Goal: Navigation & Orientation: Find specific page/section

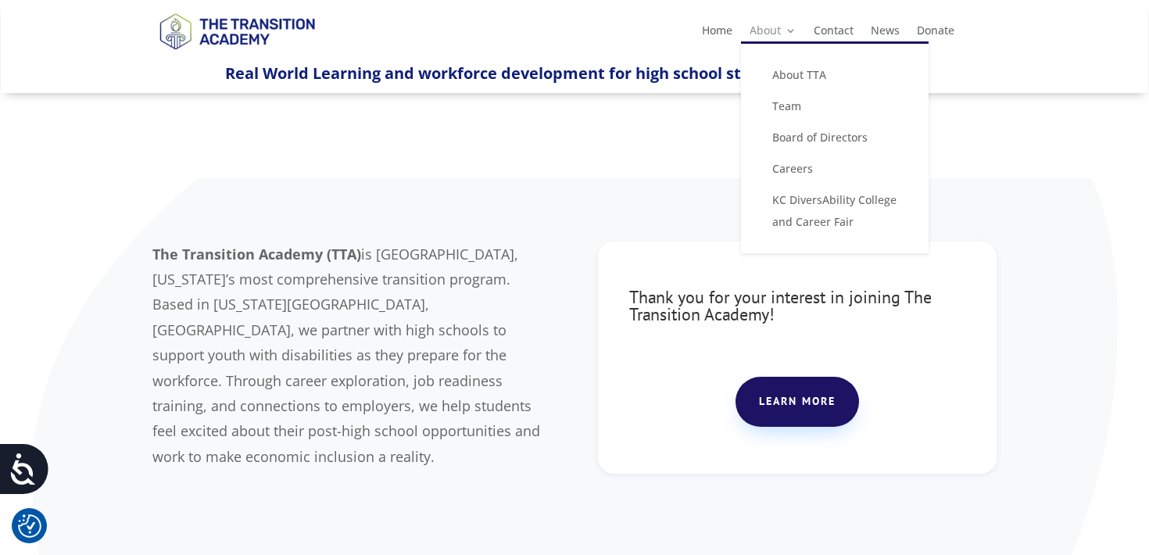
click at [785, 30] on link "About" at bounding box center [773, 33] width 47 height 17
click at [795, 105] on link "Team" at bounding box center [835, 106] width 156 height 31
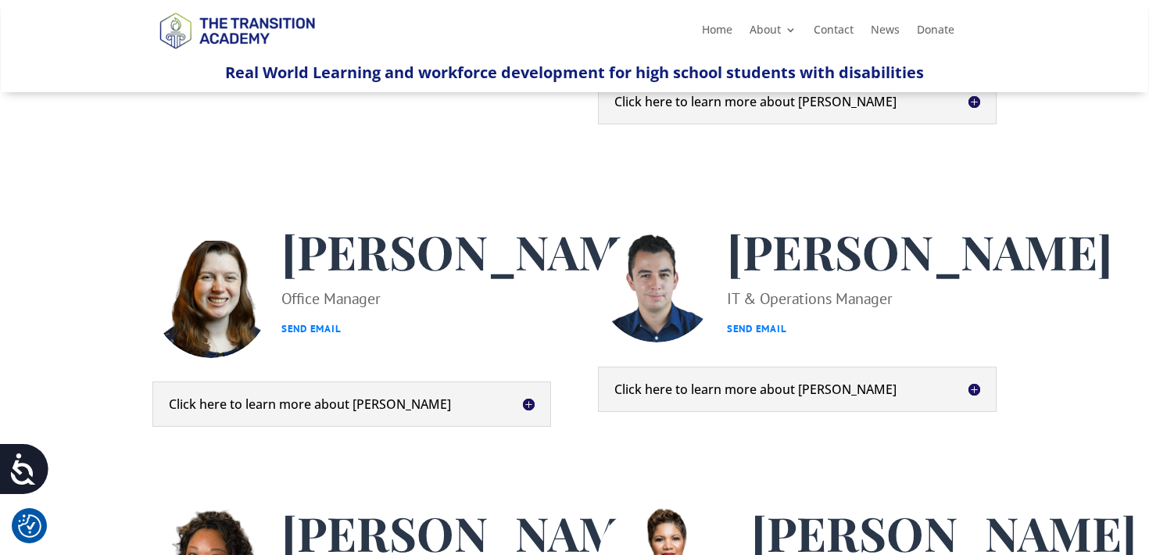
scroll to position [278, 0]
